Goal: Find contact information: Find contact information

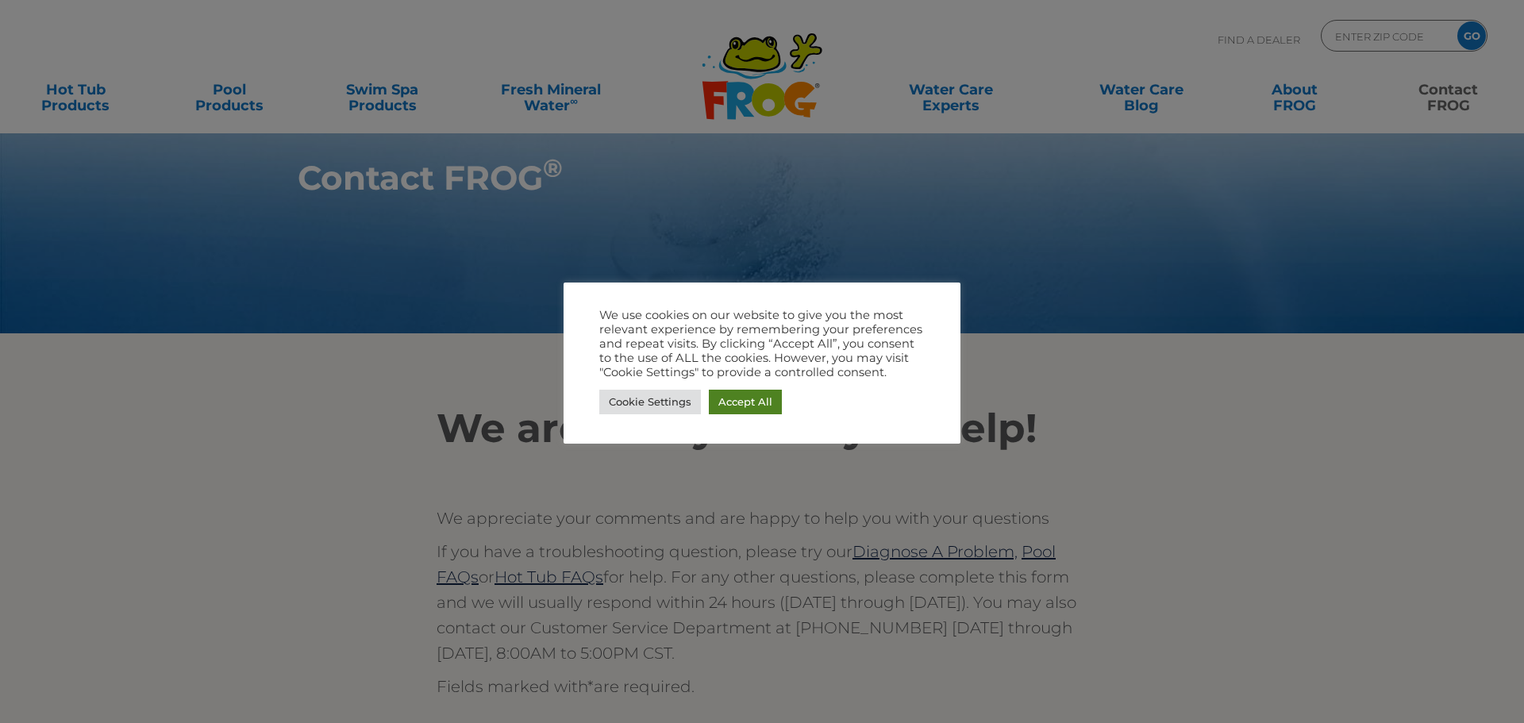
click at [756, 397] on link "Accept All" at bounding box center [745, 402] width 73 height 25
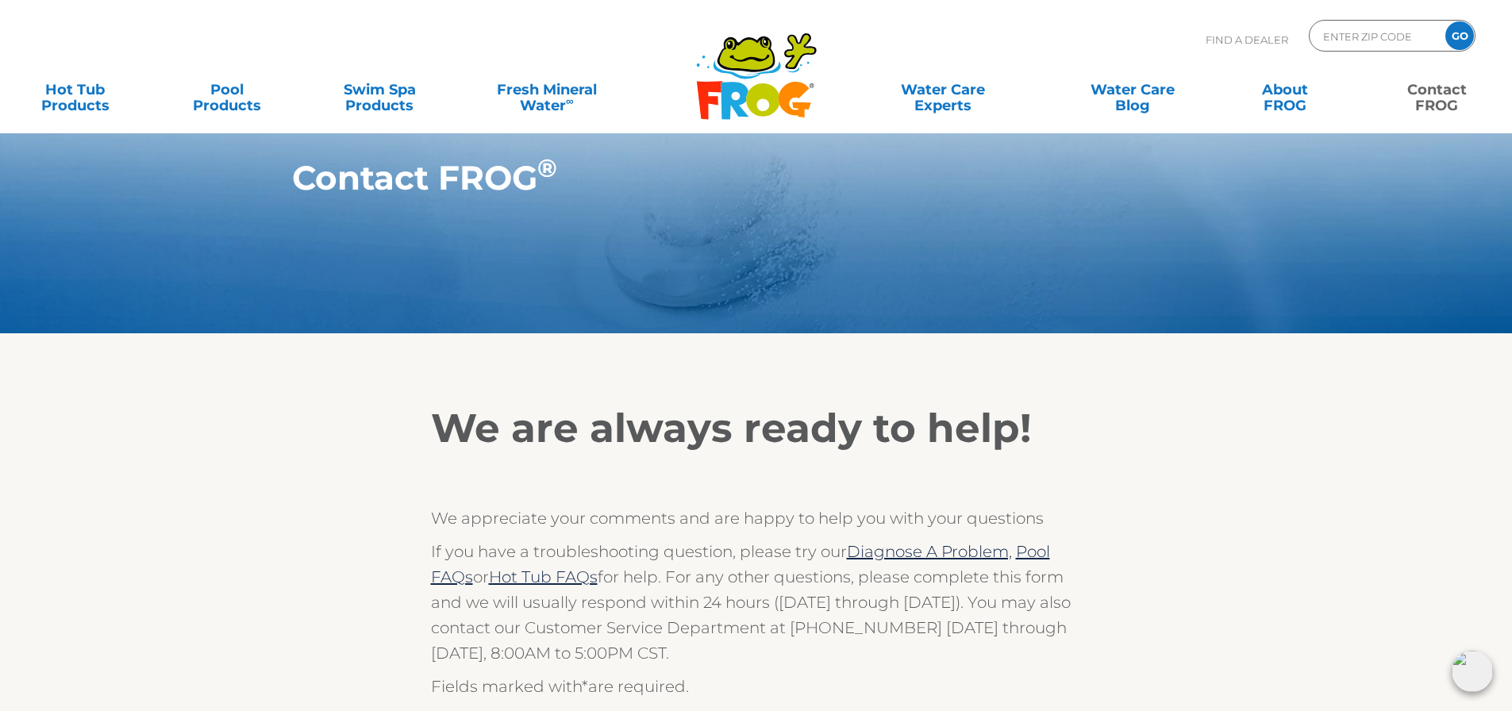
click at [1468, 663] on img at bounding box center [1472, 671] width 41 height 41
